Goal: Find specific page/section: Find specific page/section

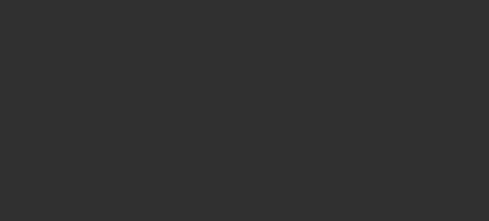
select select "10"
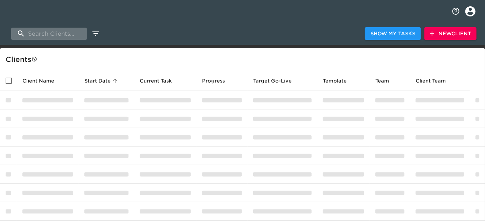
click at [62, 31] on input "search" at bounding box center [49, 34] width 76 height 12
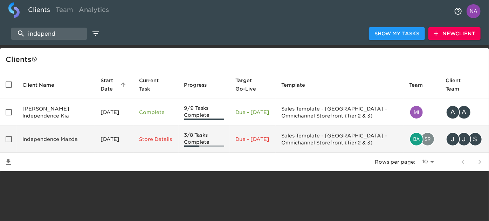
type input "independ"
click at [62, 142] on td "Independence Mazda" at bounding box center [56, 139] width 78 height 27
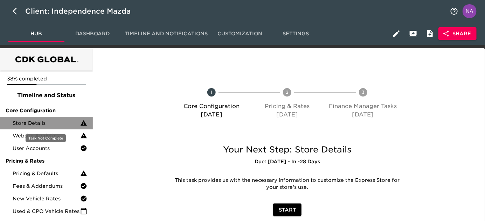
click at [46, 126] on span "Store Details" at bounding box center [47, 123] width 68 height 7
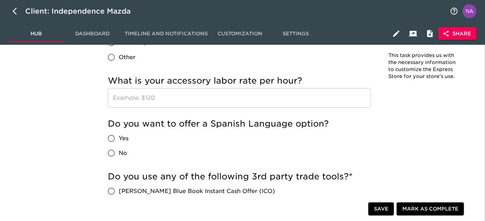
scroll to position [1072, 0]
